Goal: Navigation & Orientation: Find specific page/section

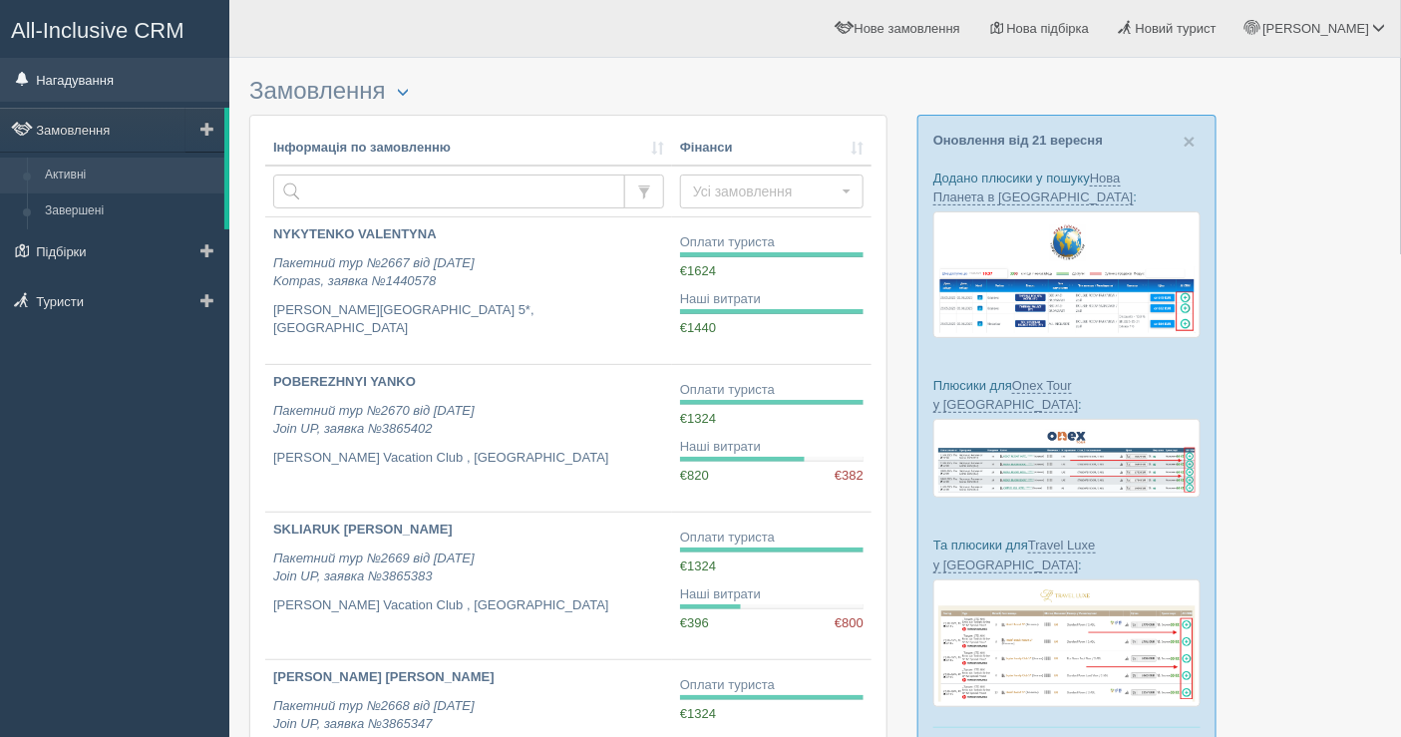
click at [116, 83] on link "Нагадування" at bounding box center [114, 80] width 229 height 44
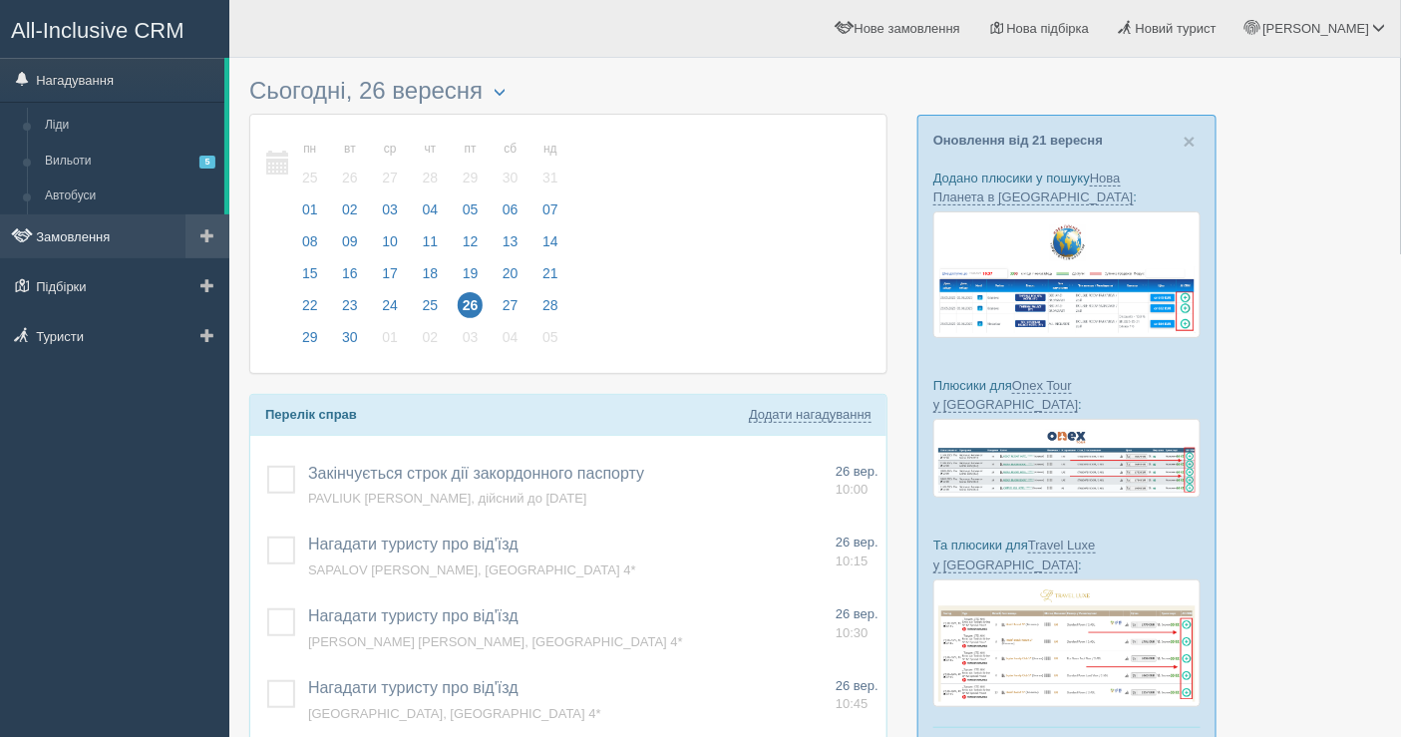
click at [124, 219] on link "Замовлення" at bounding box center [114, 236] width 229 height 44
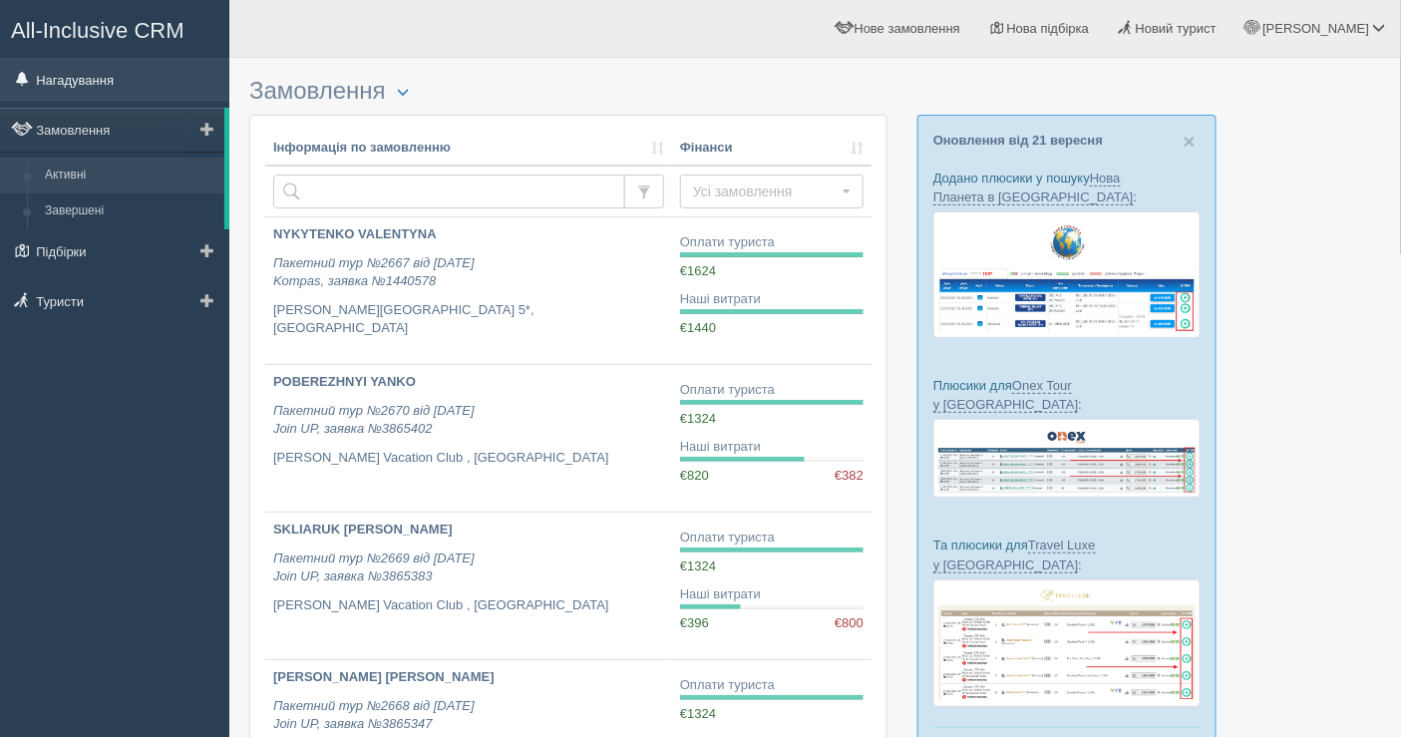
click at [111, 93] on link "Нагадування" at bounding box center [114, 80] width 229 height 44
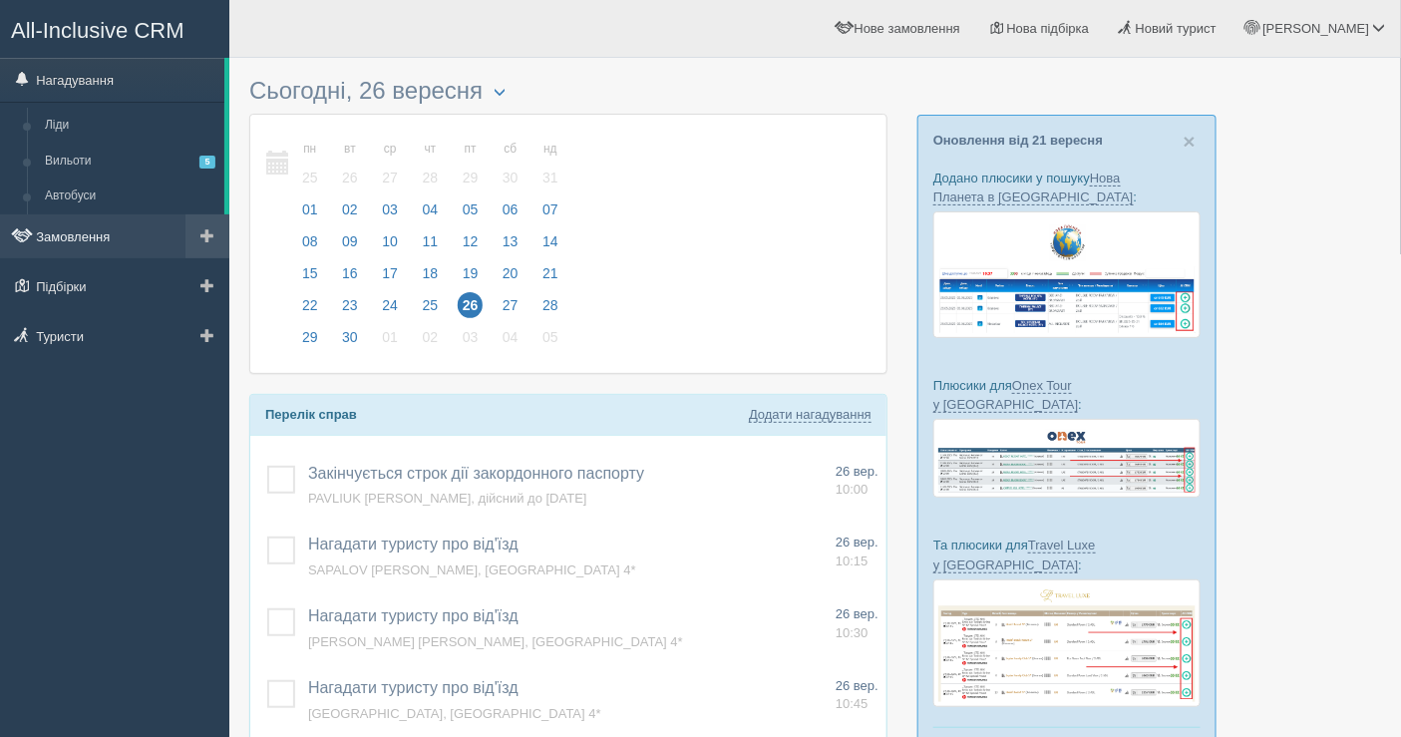
click at [131, 231] on link "Замовлення" at bounding box center [114, 236] width 229 height 44
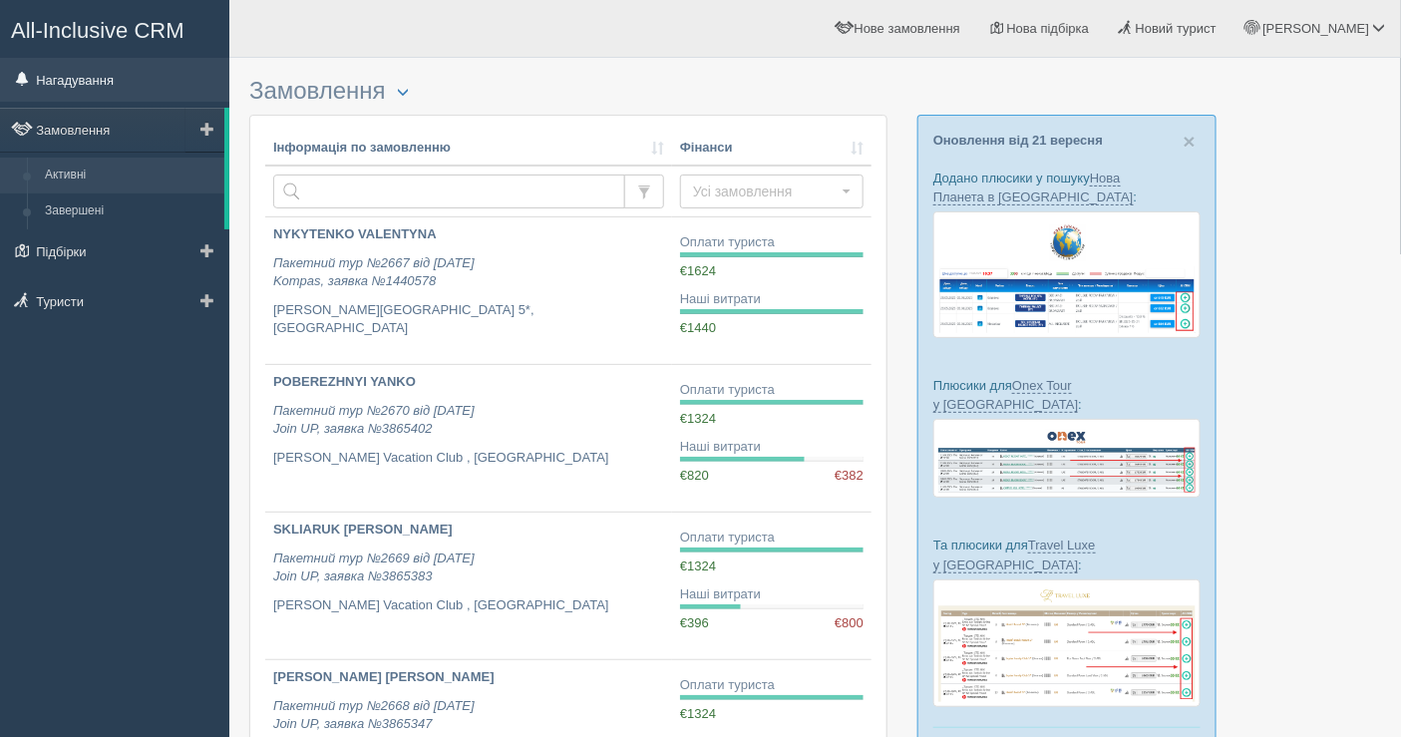
click at [65, 95] on link "Нагадування" at bounding box center [114, 80] width 229 height 44
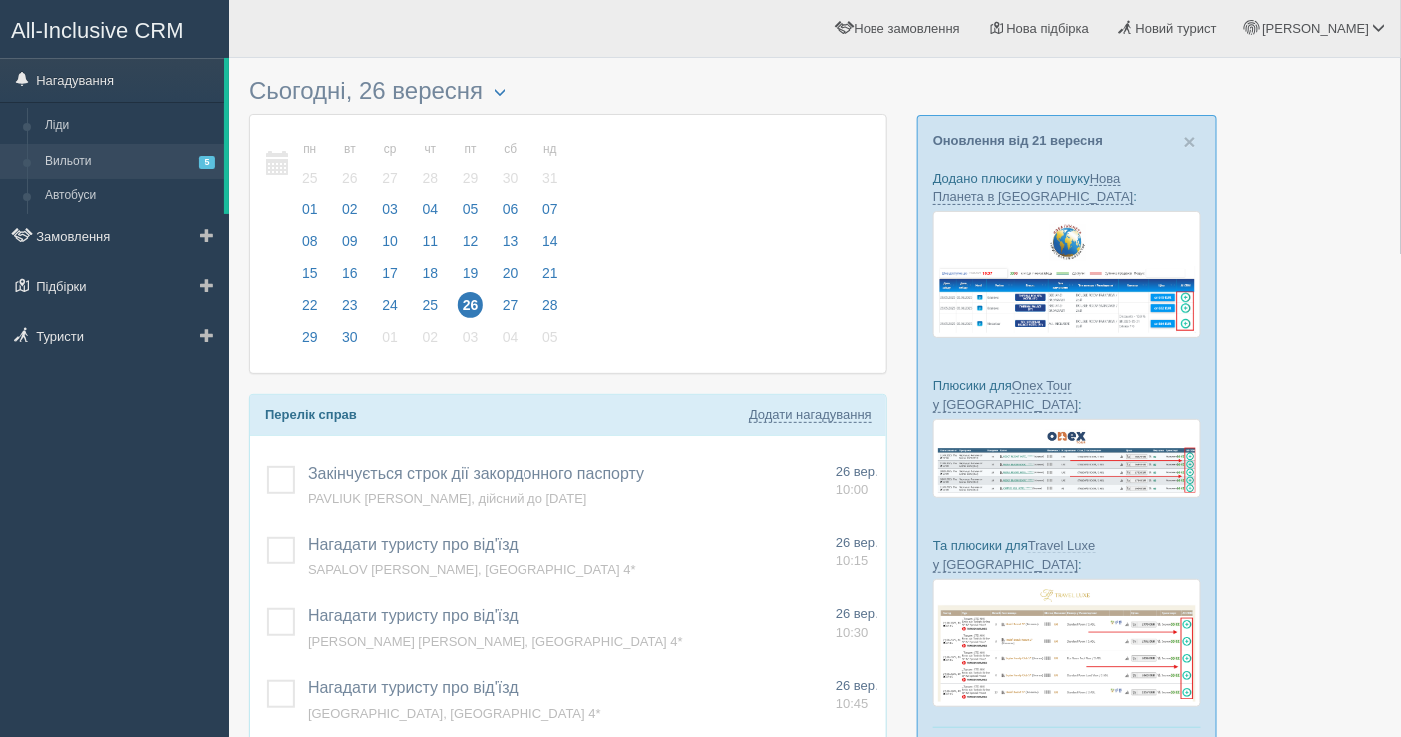
click at [110, 170] on link "Вильоти 5" at bounding box center [130, 162] width 188 height 36
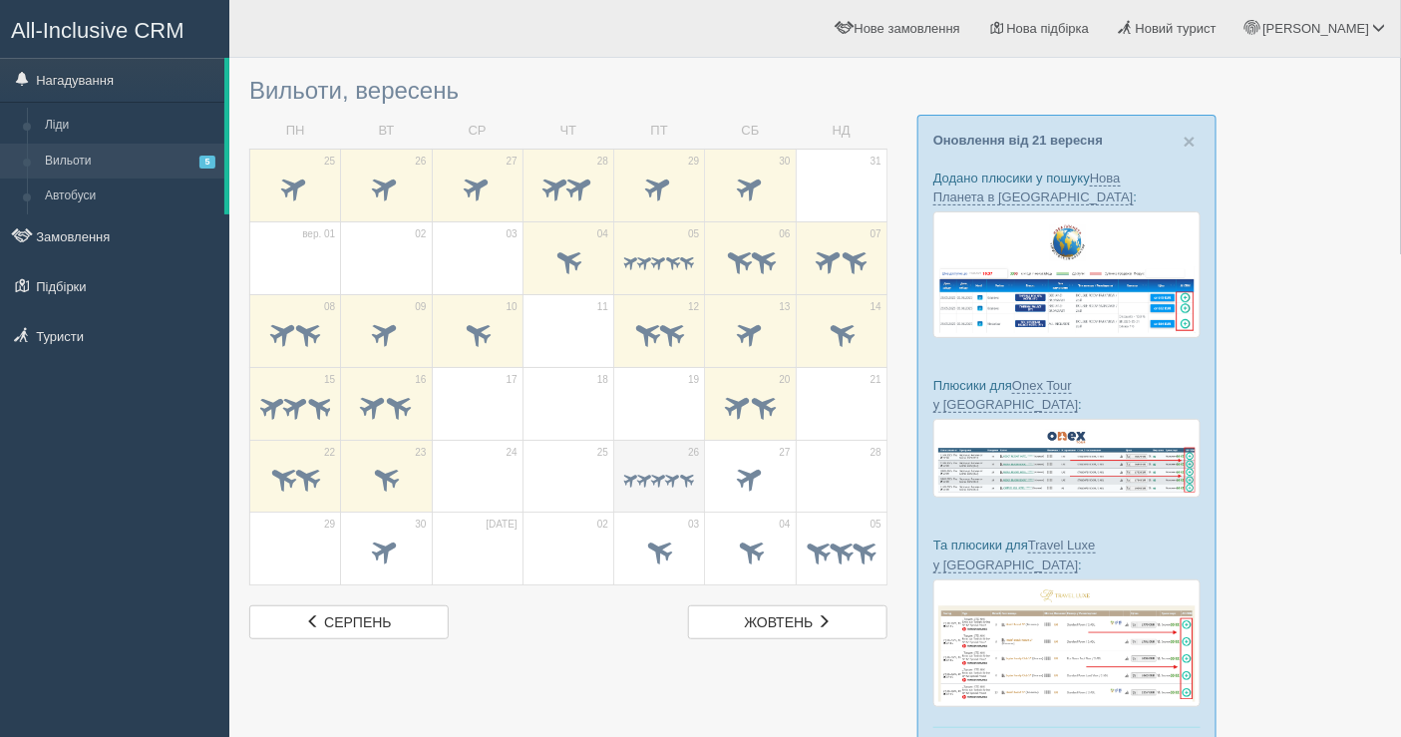
click at [651, 471] on span at bounding box center [645, 480] width 19 height 19
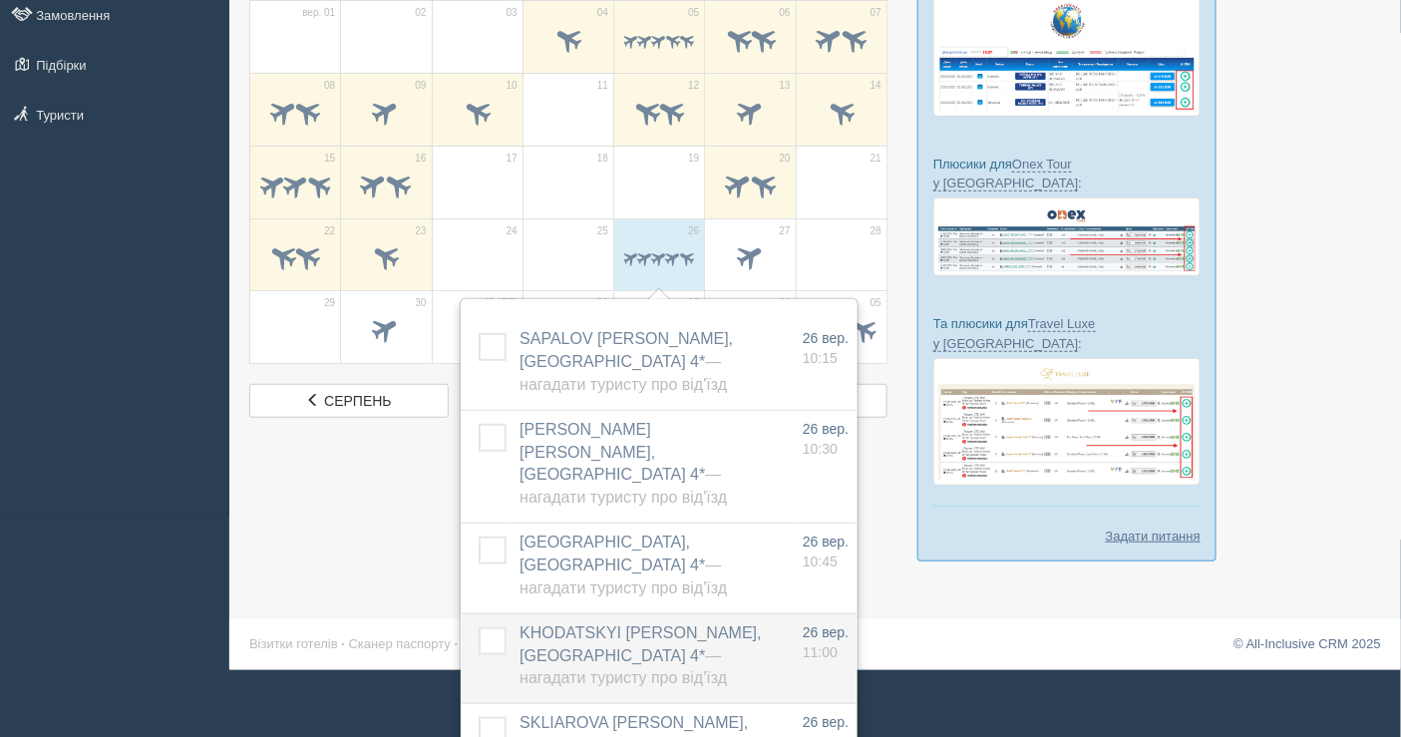
scroll to position [254, 0]
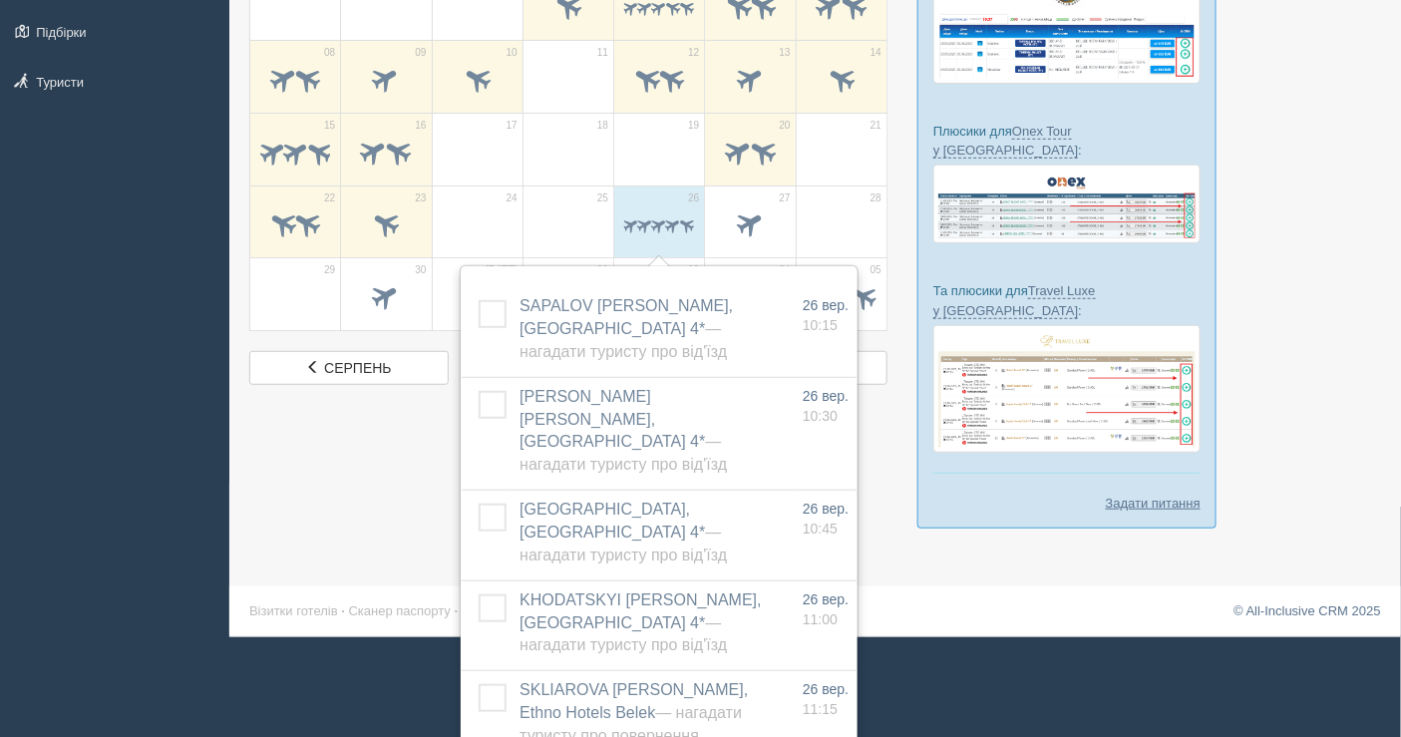
click at [432, 468] on div at bounding box center [815, 180] width 1132 height 735
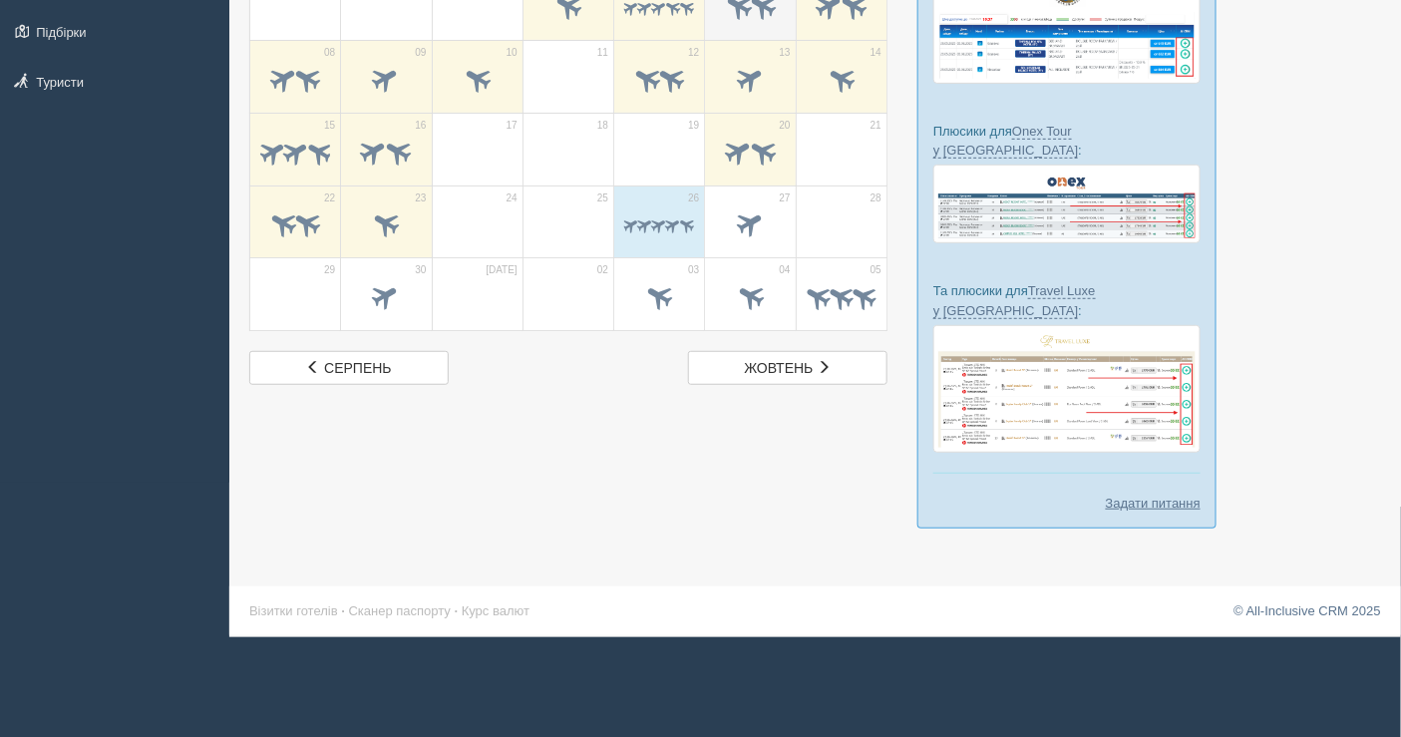
scroll to position [116, 0]
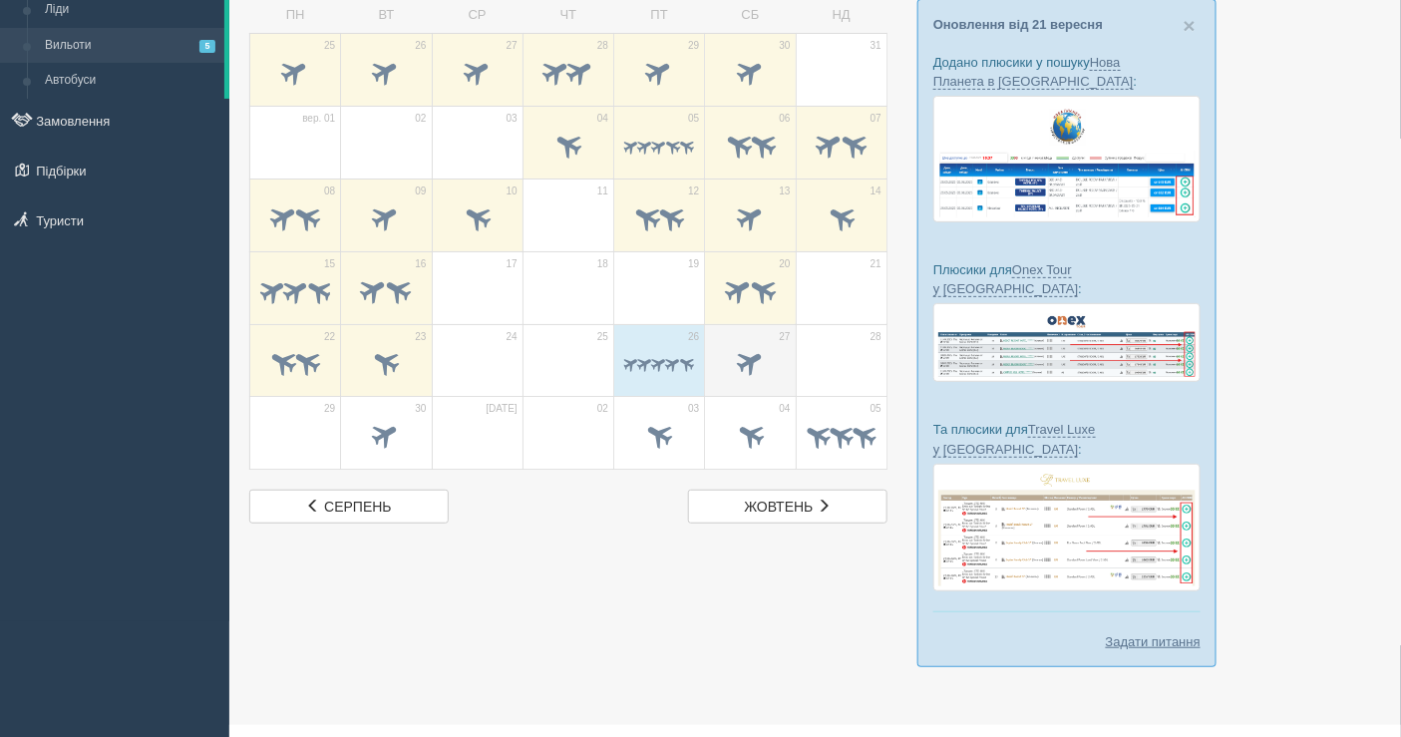
click at [741, 361] on span at bounding box center [750, 362] width 33 height 33
